Goal: Task Accomplishment & Management: Manage account settings

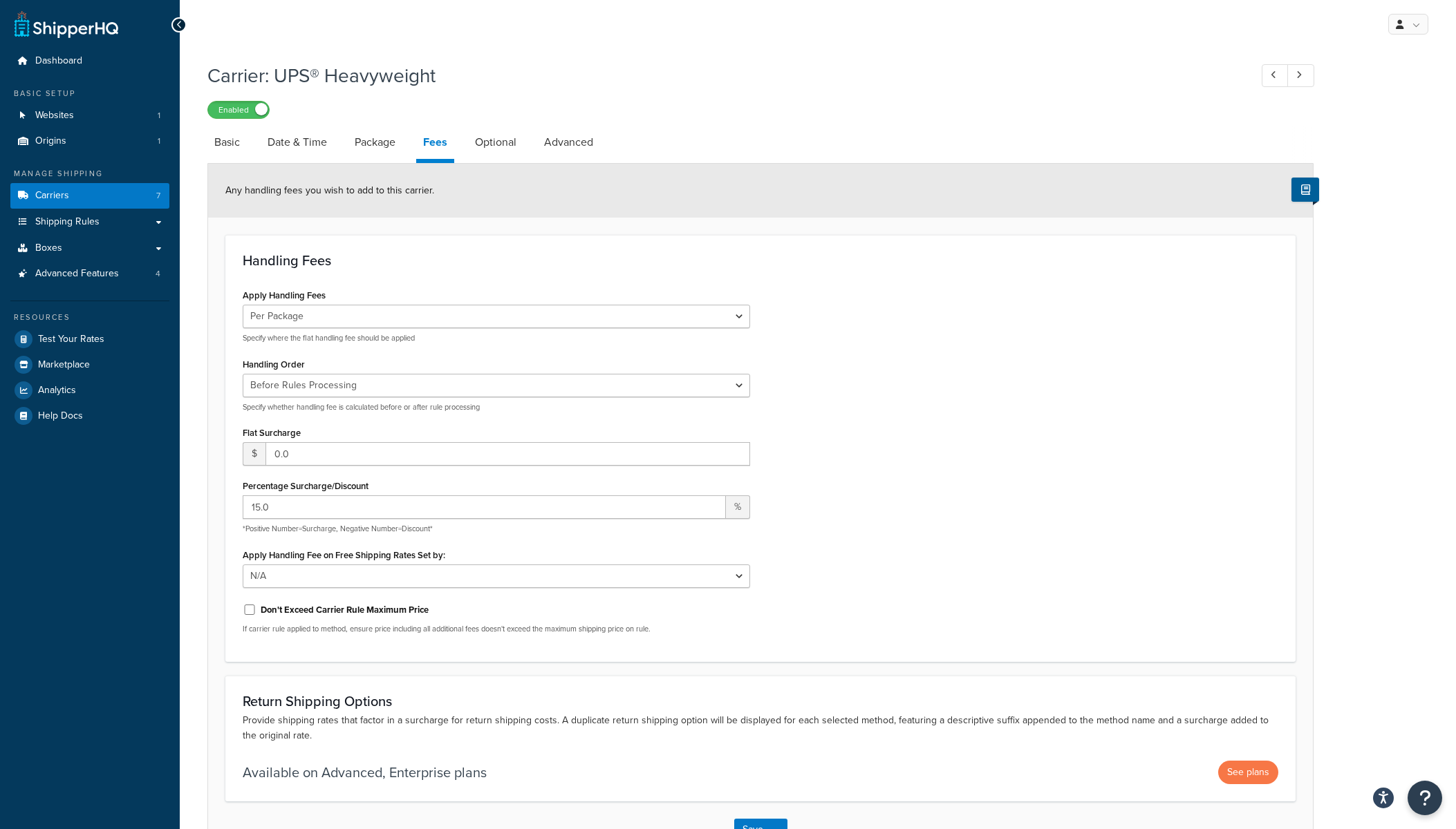
select select "package"
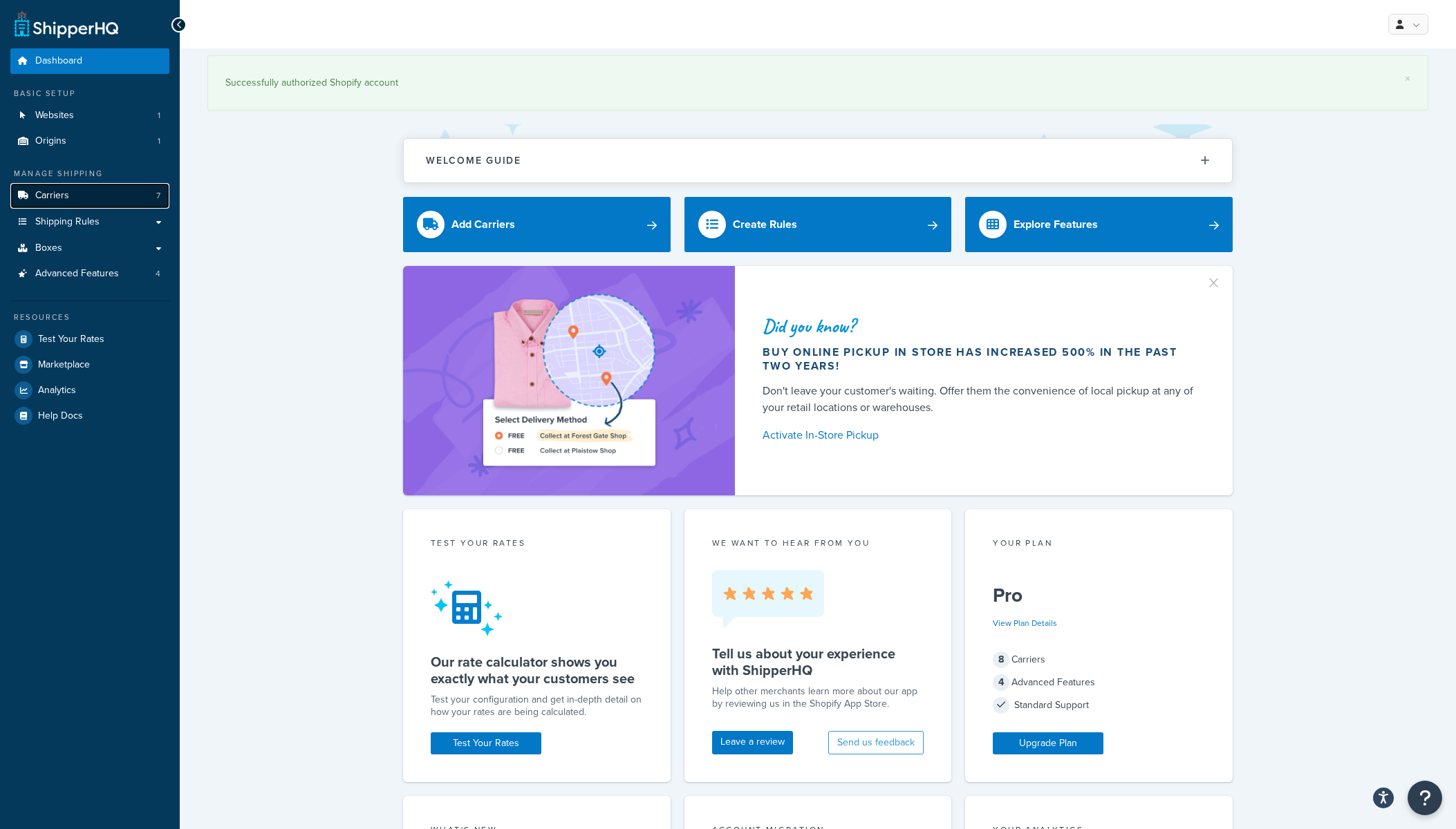
click at [78, 201] on link "Carriers 7" at bounding box center [90, 196] width 159 height 25
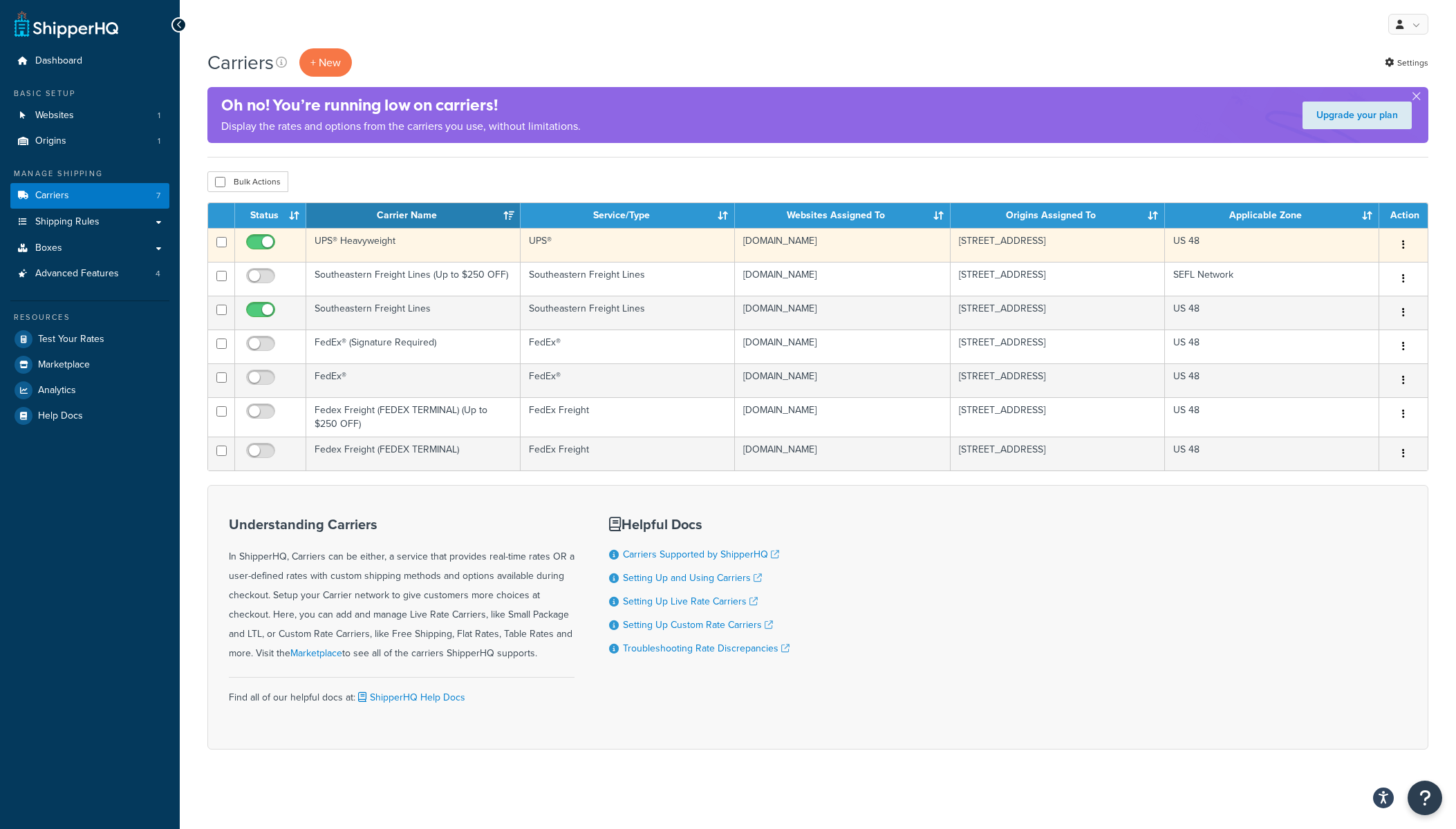
click at [364, 243] on td "UPS® Heavyweight" at bounding box center [413, 245] width 215 height 34
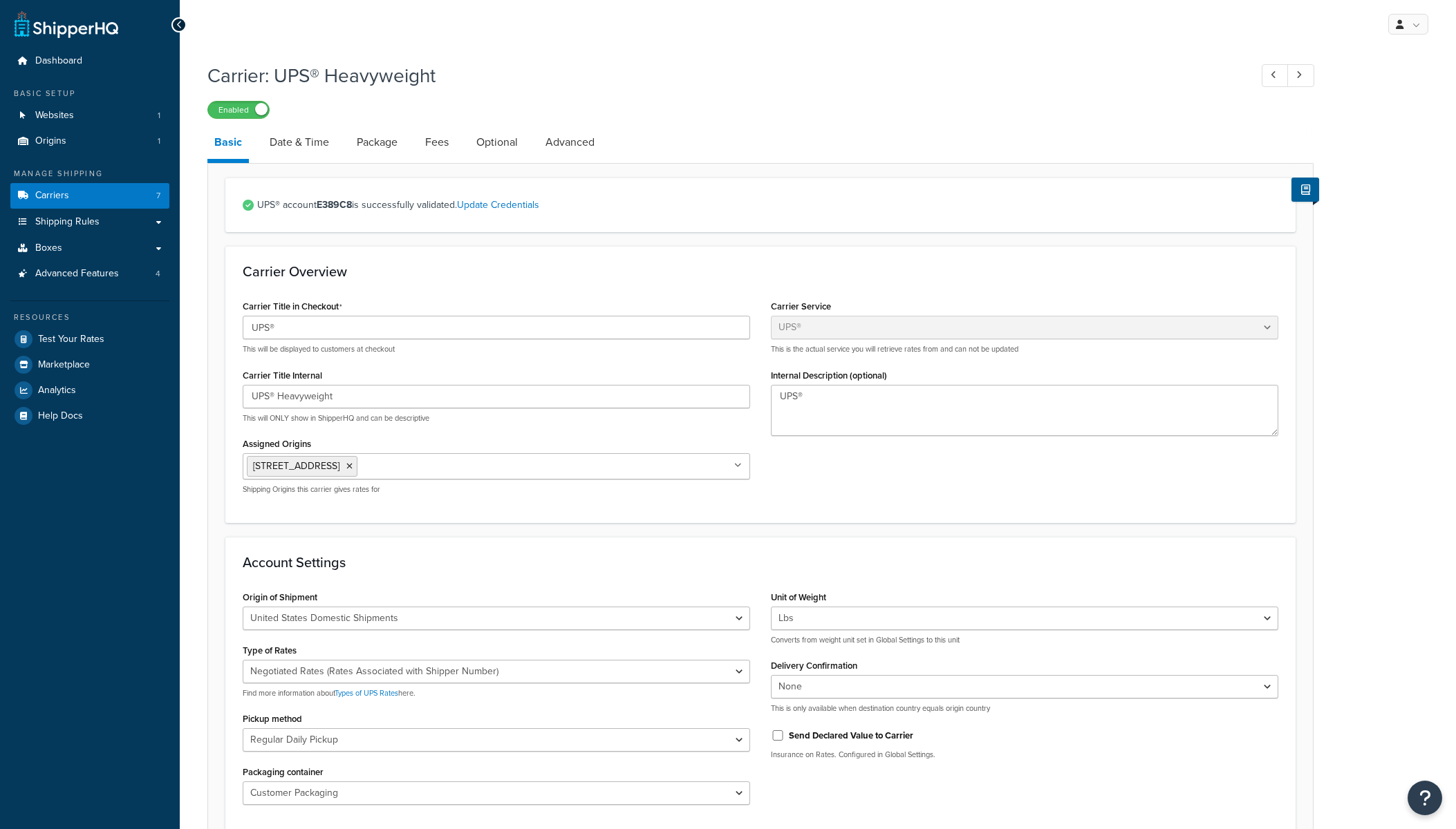
select select "ups"
